Goal: Navigation & Orientation: Find specific page/section

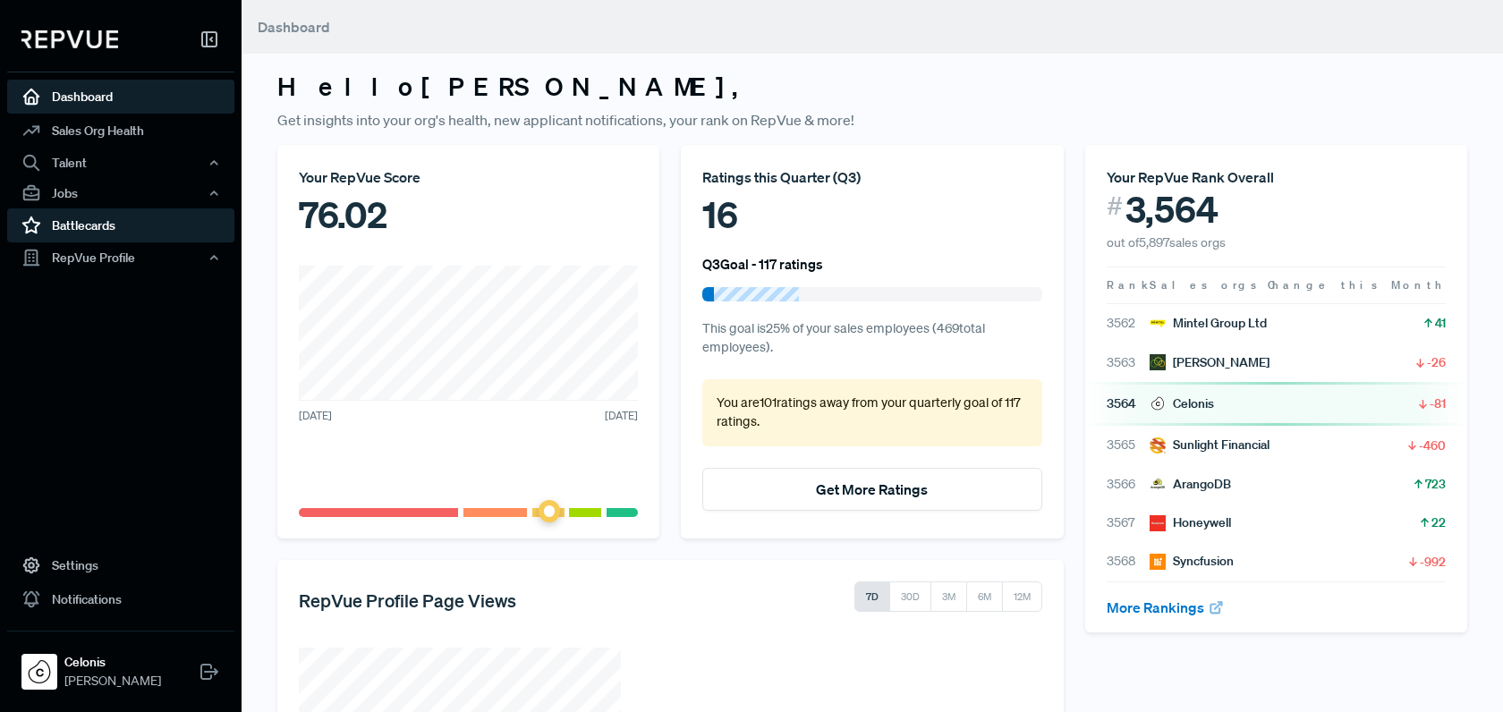
click at [58, 225] on link "Battlecards" at bounding box center [120, 226] width 227 height 34
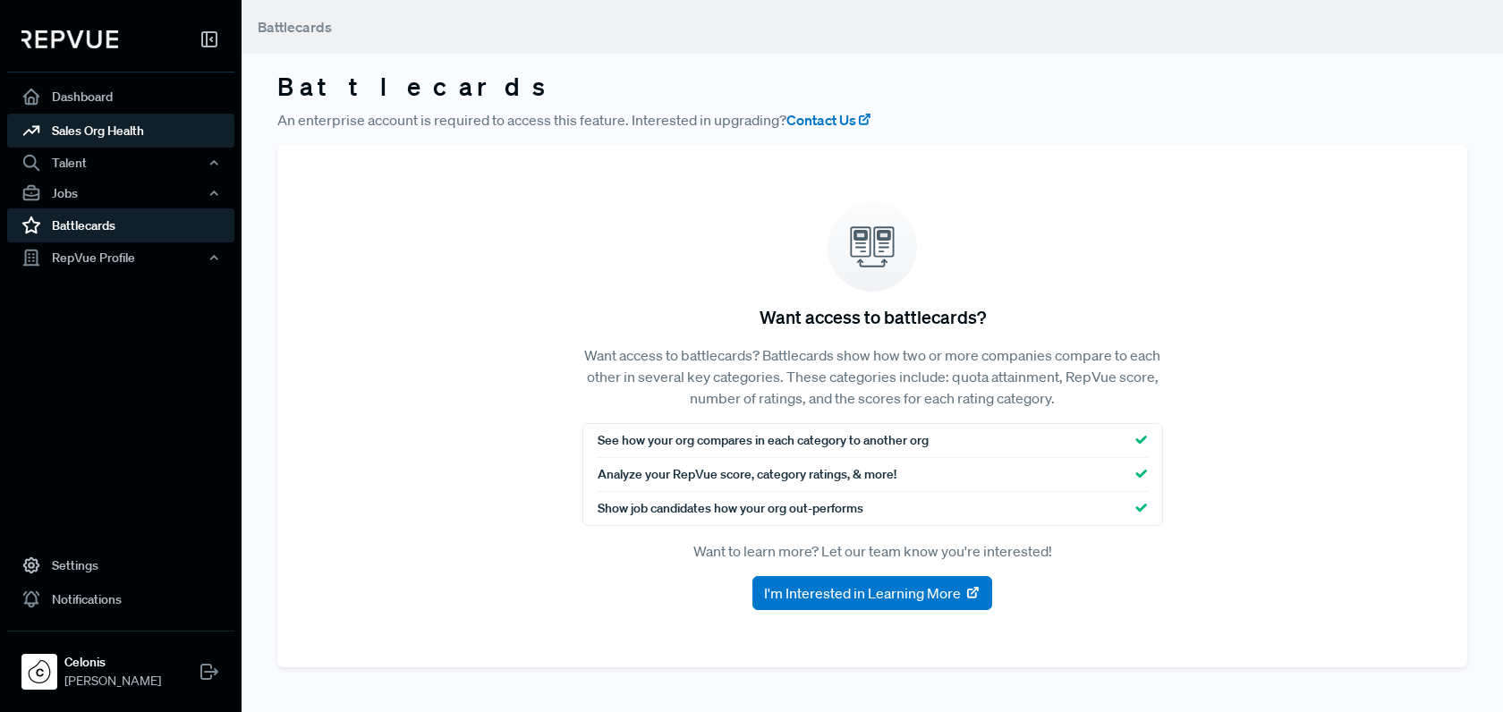
click at [93, 132] on link "Sales Org Health" at bounding box center [120, 131] width 227 height 34
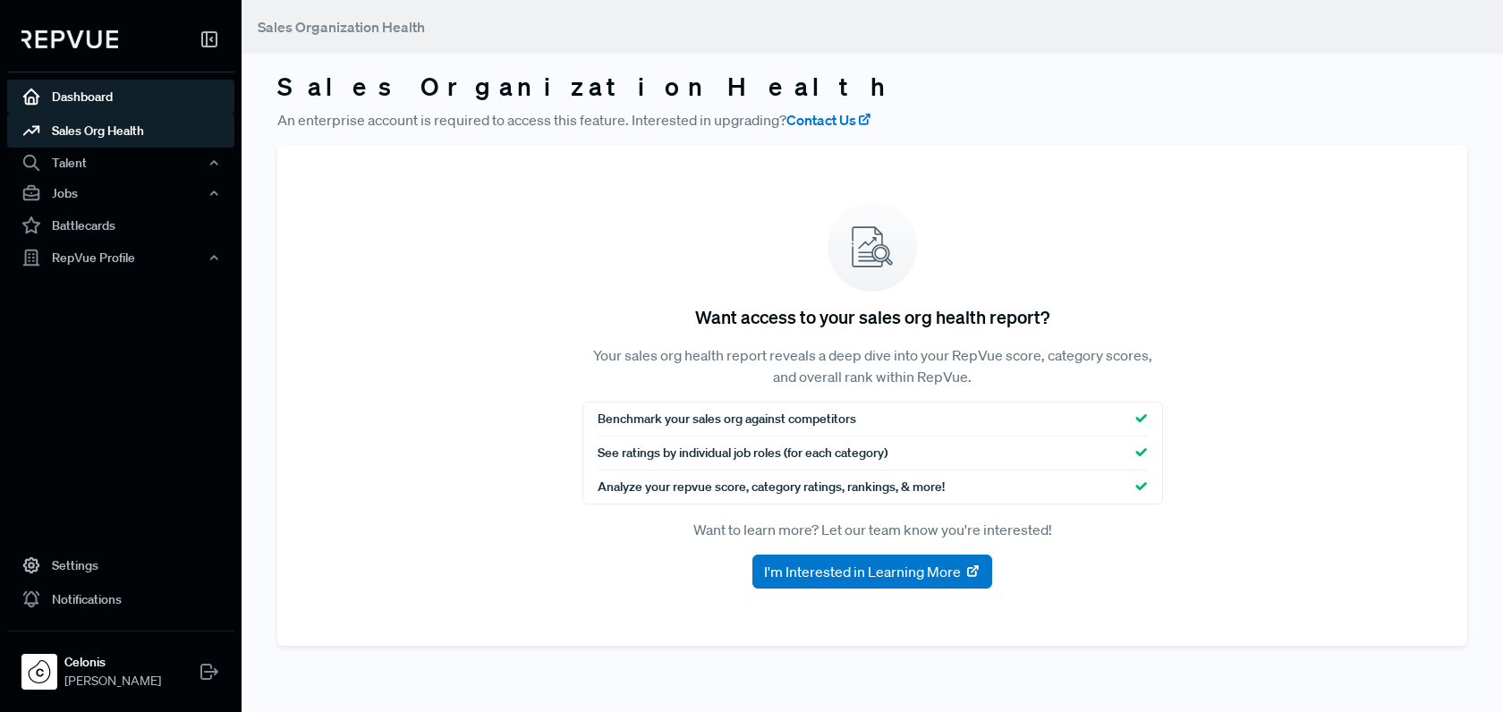
click at [142, 101] on link "Dashboard" at bounding box center [120, 97] width 227 height 34
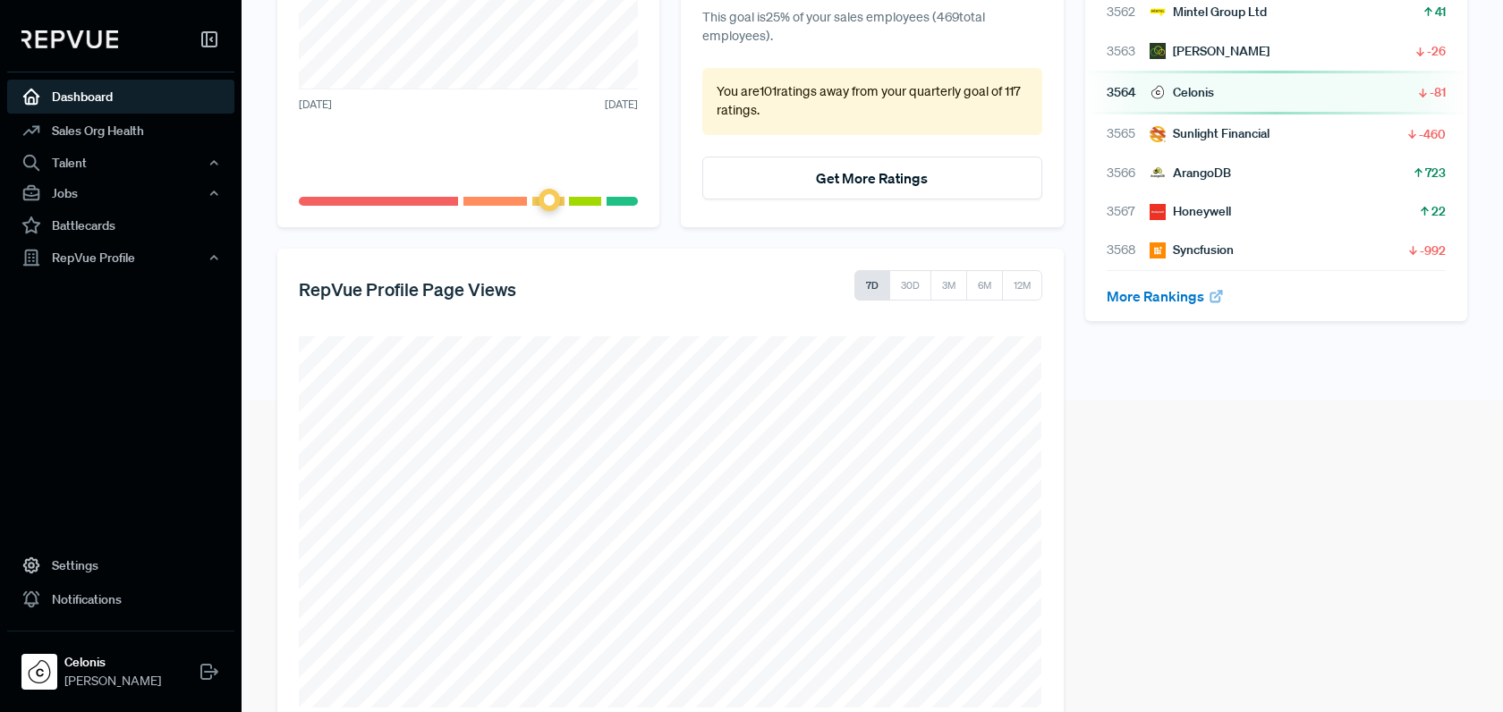
scroll to position [355, 0]
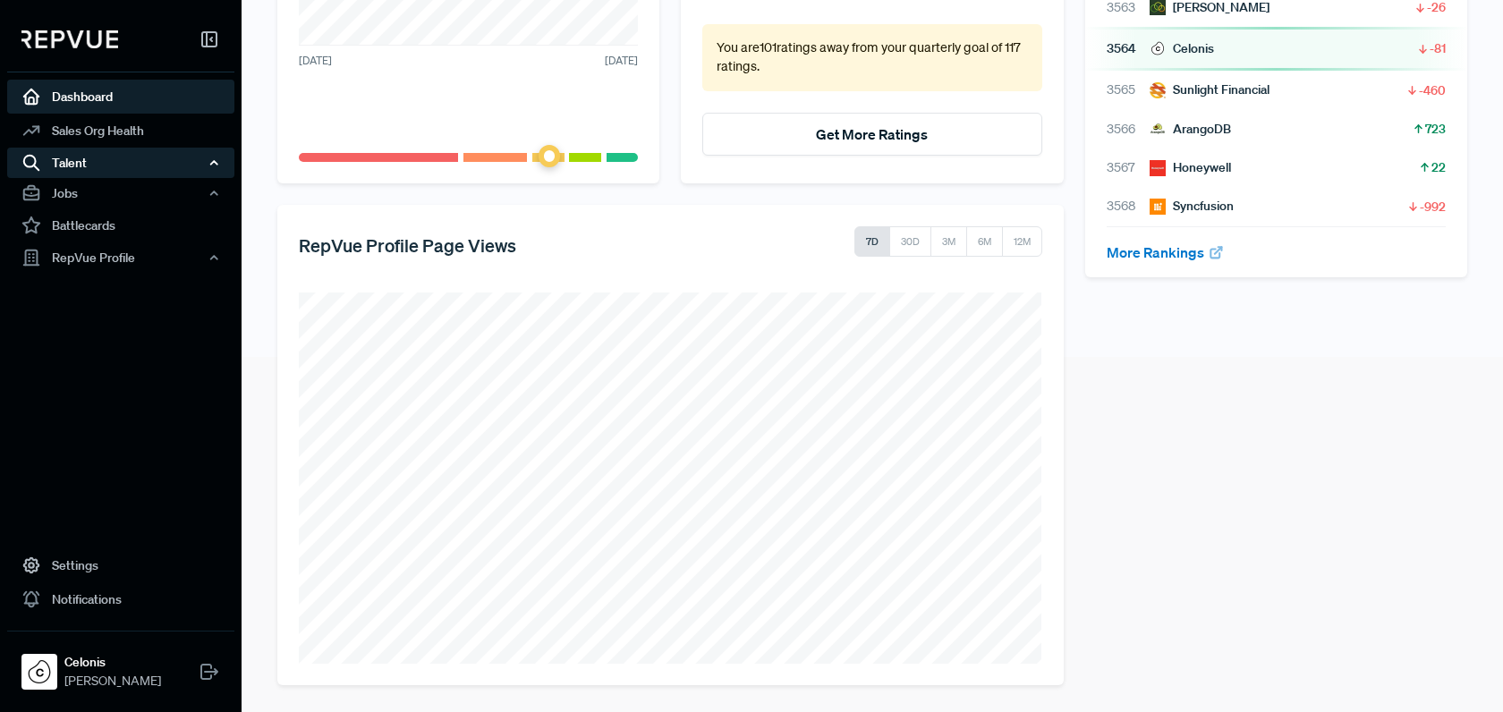
click at [205, 159] on div "Talent" at bounding box center [120, 163] width 227 height 30
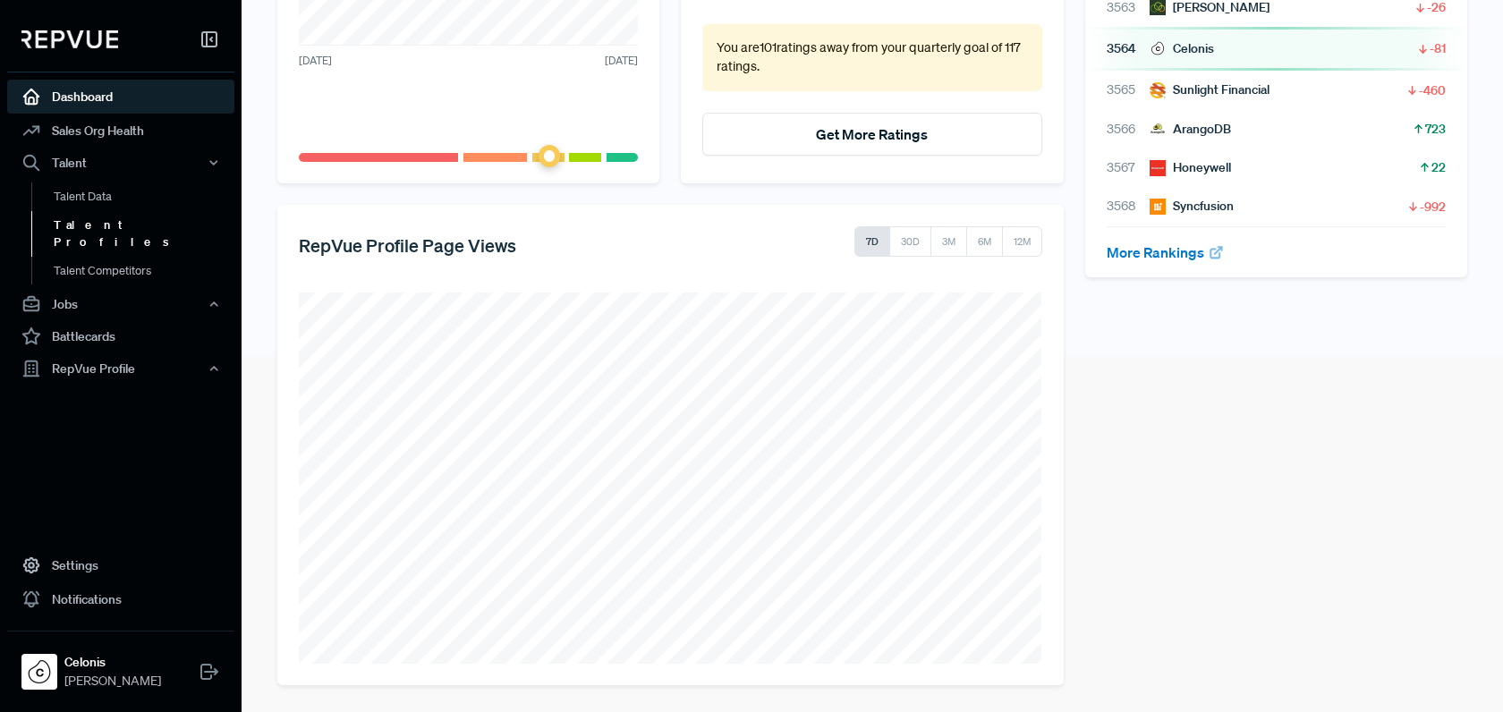
click at [108, 226] on link "Talent Profiles" at bounding box center [144, 234] width 227 height 46
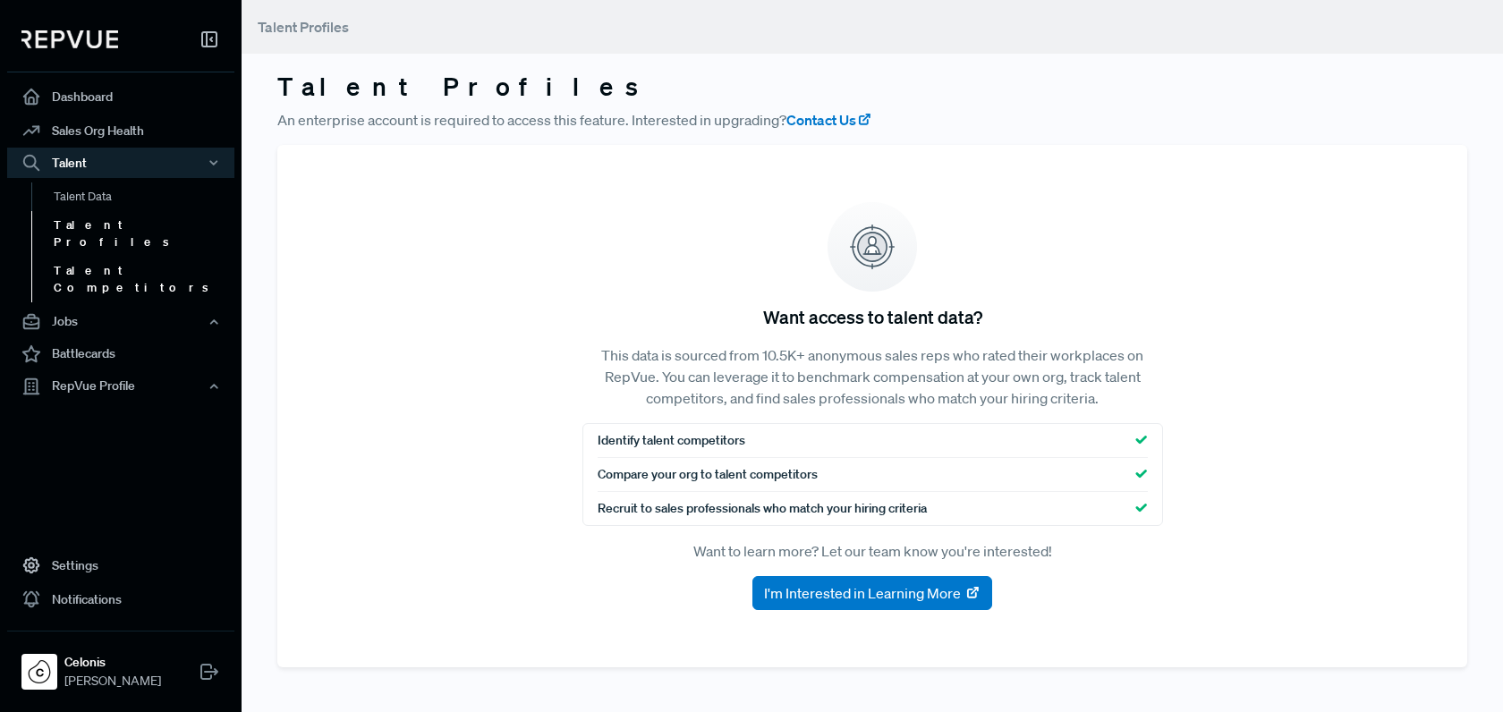
click at [108, 257] on link "Talent Competitors" at bounding box center [144, 280] width 227 height 46
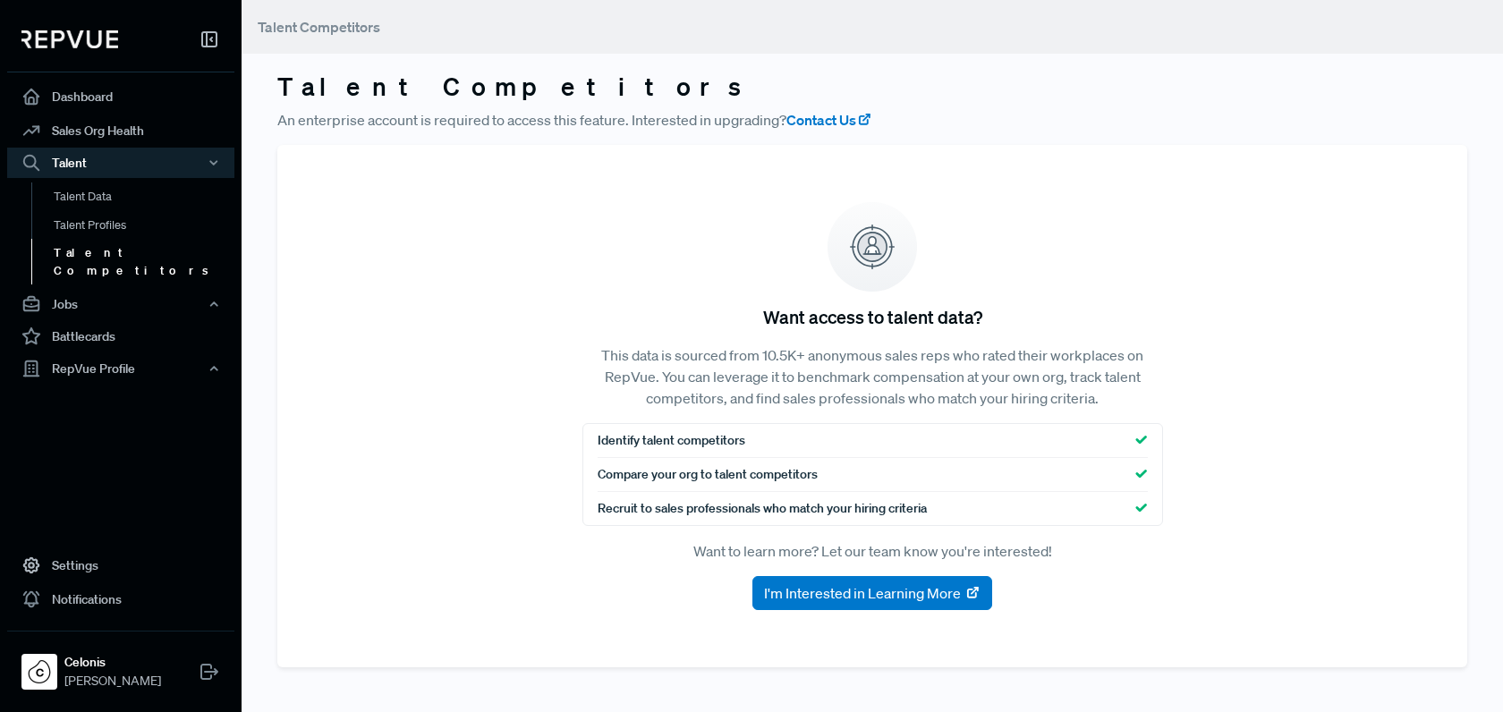
click at [112, 254] on link "Talent Competitors" at bounding box center [144, 262] width 227 height 46
click at [96, 192] on link "Talent Data" at bounding box center [144, 197] width 227 height 29
click at [94, 220] on link "Talent Profiles" at bounding box center [144, 234] width 227 height 46
